Goal: Task Accomplishment & Management: Manage account settings

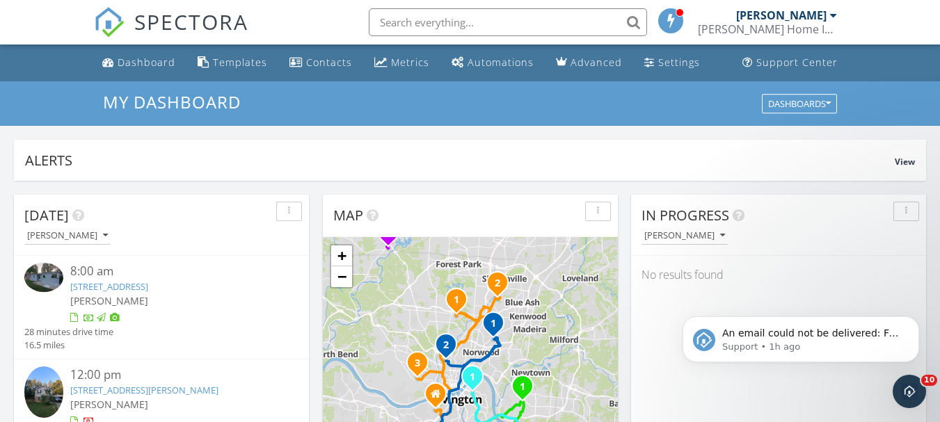
click at [179, 280] on div "8:00 am" at bounding box center [173, 271] width 206 height 17
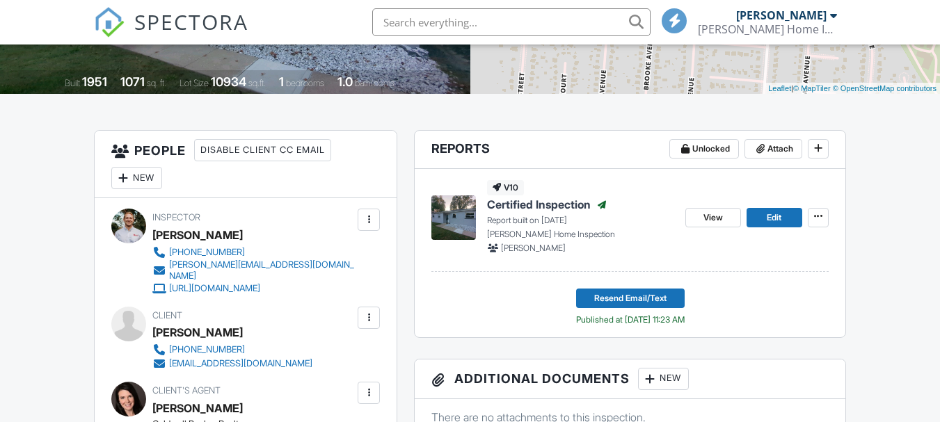
scroll to position [863, 0]
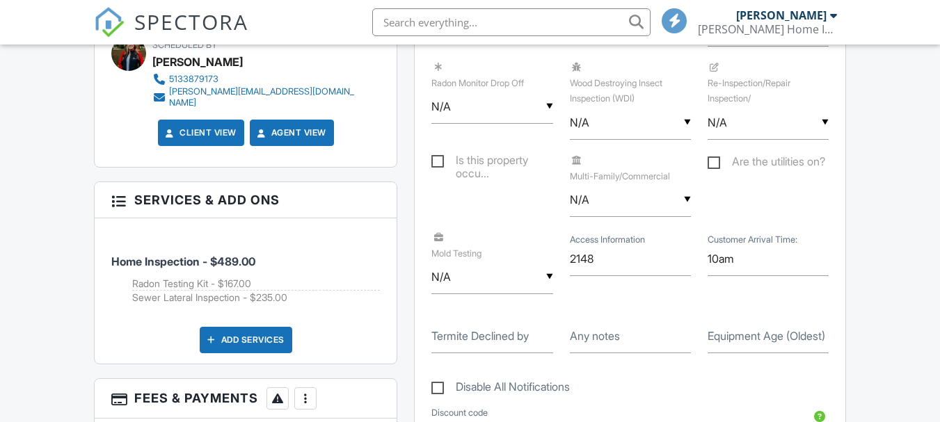
click at [731, 337] on label "Equipment Age (Oldest)" at bounding box center [766, 335] width 118 height 15
click at [731, 337] on input "Equipment Age (Oldest)" at bounding box center [767, 336] width 121 height 34
type input "2001"
click at [312, 392] on div at bounding box center [305, 399] width 14 height 14
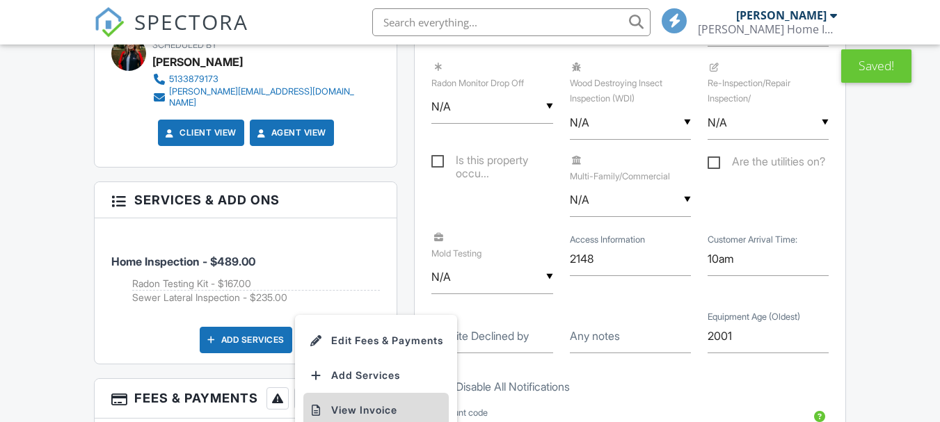
click at [335, 393] on li "View Invoice" at bounding box center [375, 410] width 145 height 35
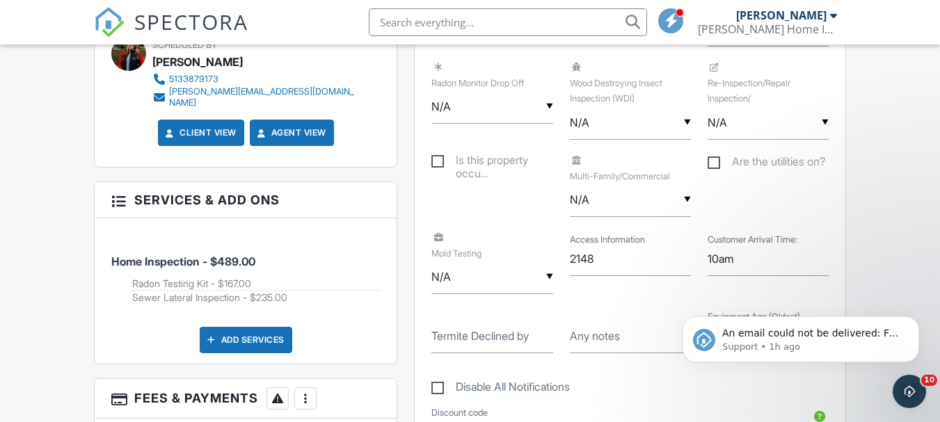
scroll to position [0, 0]
click at [912, 321] on icon "Dismiss notification" at bounding box center [915, 321] width 8 height 8
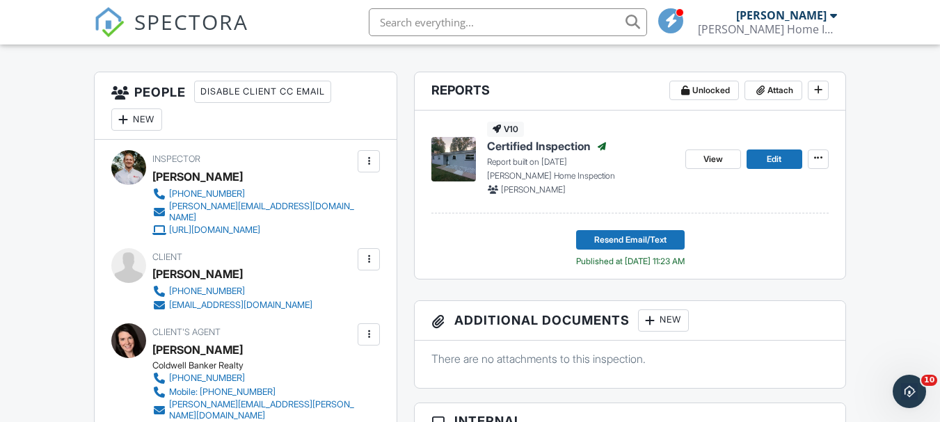
scroll to position [312, 0]
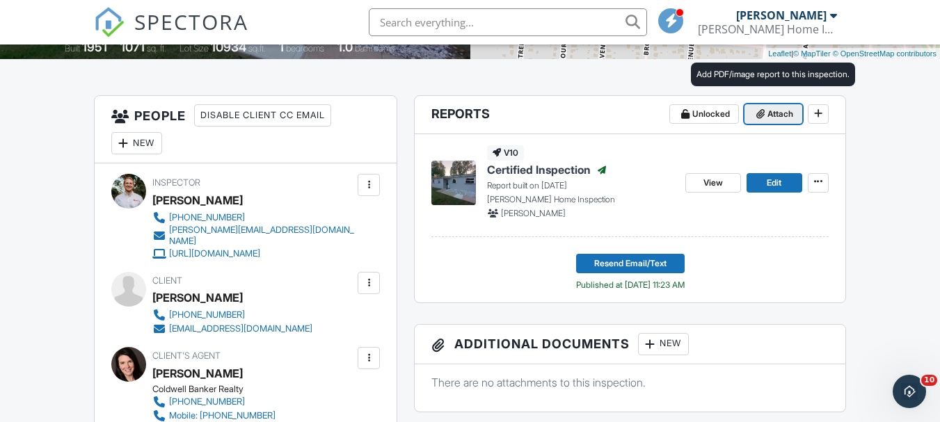
click at [784, 106] on button "Attach" at bounding box center [773, 113] width 58 height 19
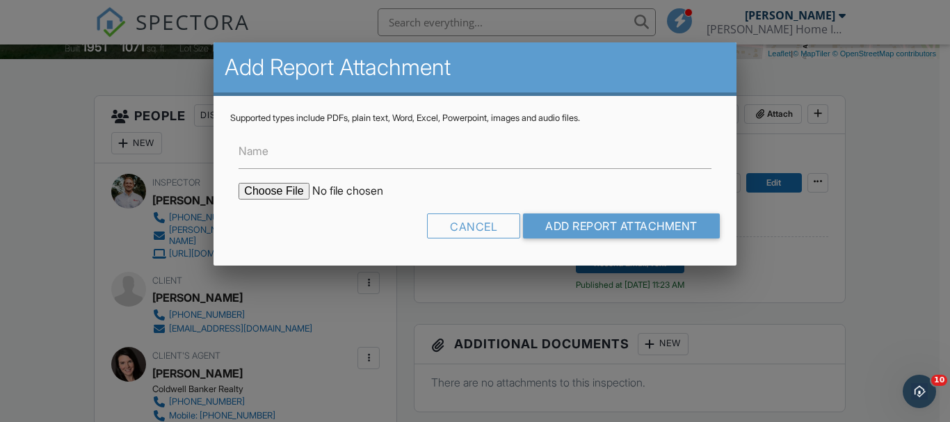
click at [264, 191] on input "file" at bounding box center [357, 191] width 237 height 17
click at [465, 224] on div "Cancel" at bounding box center [473, 226] width 93 height 25
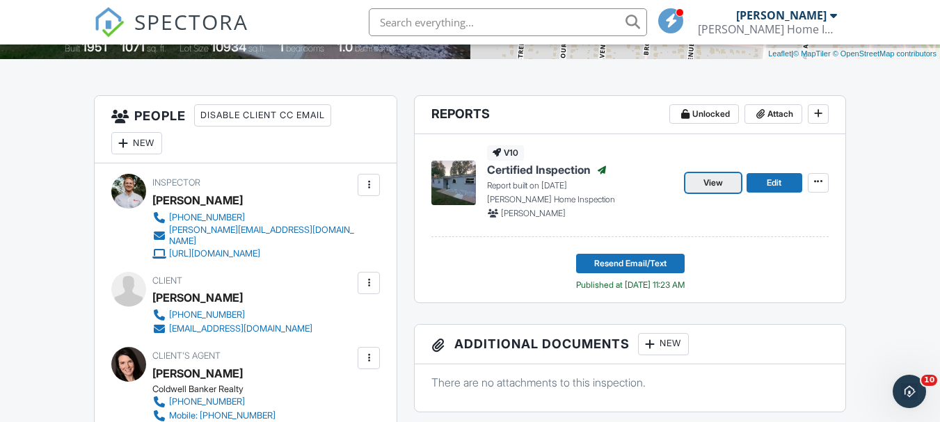
click at [719, 179] on span "View" at bounding box center [712, 183] width 19 height 14
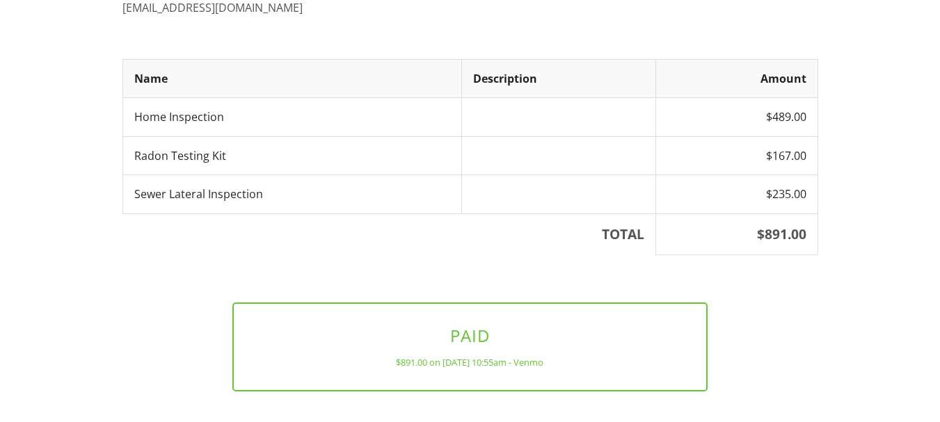
scroll to position [283, 0]
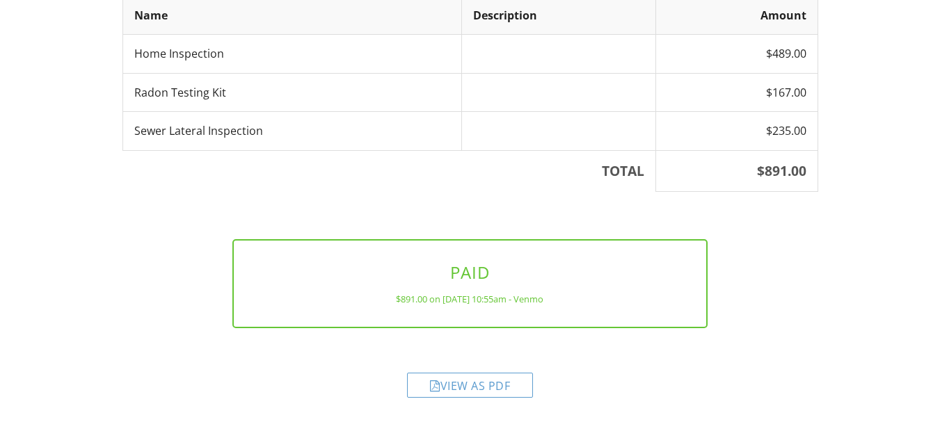
drag, startPoint x: 945, startPoint y: 46, endPoint x: 946, endPoint y: 225, distance: 178.8
click at [939, 225] on html "Gerard Home Inspection (513) 387-9173 heather@gerardhomeinspection.com http://w…" at bounding box center [470, 69] width 940 height 705
click at [490, 383] on div "View as PDF" at bounding box center [470, 385] width 126 height 25
